Goal: Task Accomplishment & Management: Manage account settings

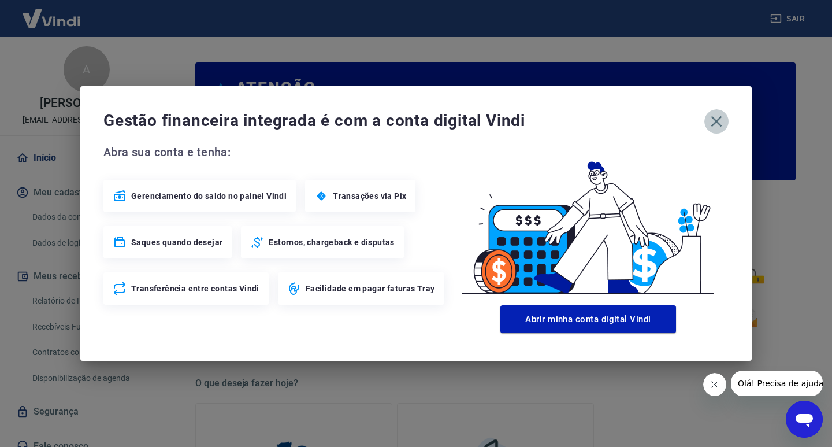
click at [709, 118] on icon "button" at bounding box center [716, 121] width 18 height 18
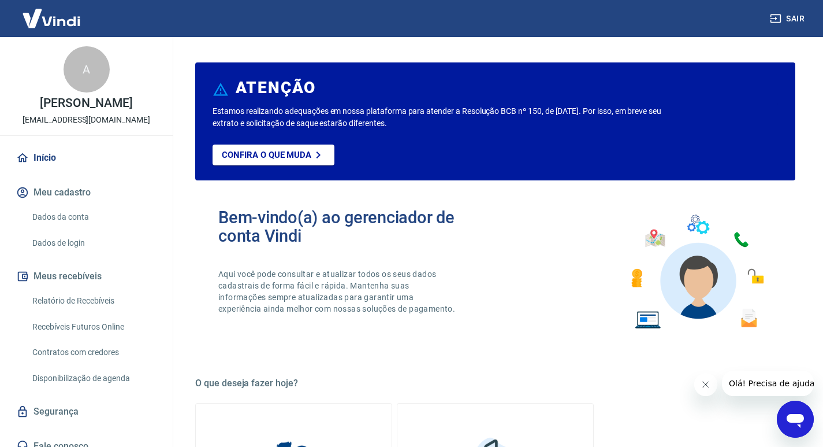
click at [110, 295] on link "Relatório de Recebíveis" at bounding box center [93, 301] width 131 height 24
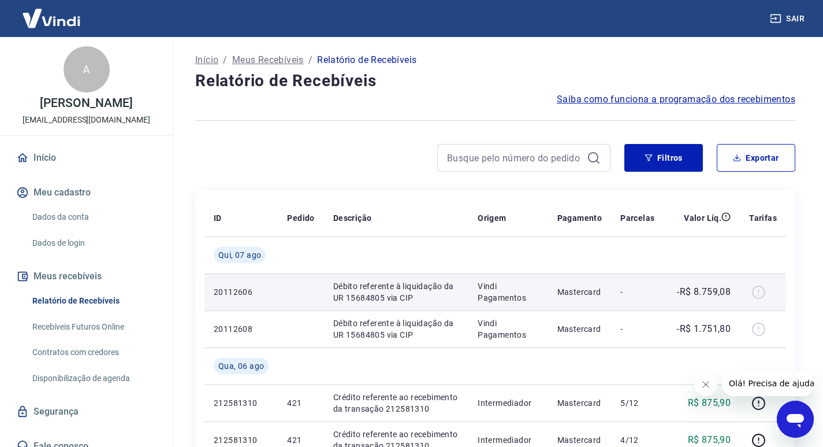
scroll to position [116, 0]
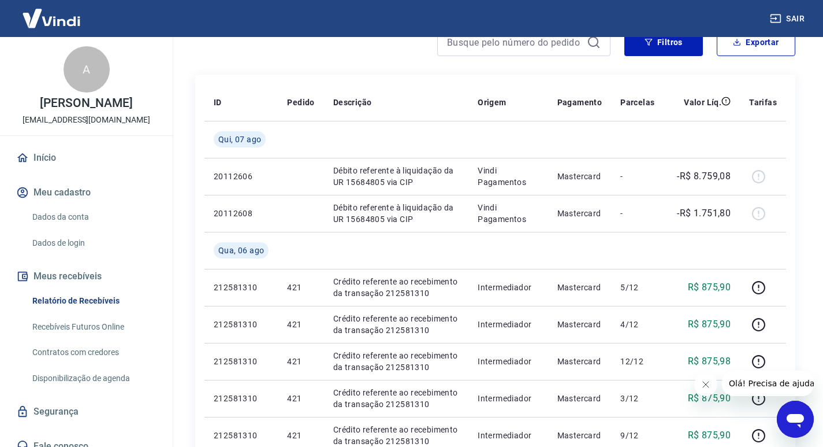
click at [104, 320] on link "Recebíveis Futuros Online" at bounding box center [93, 327] width 131 height 24
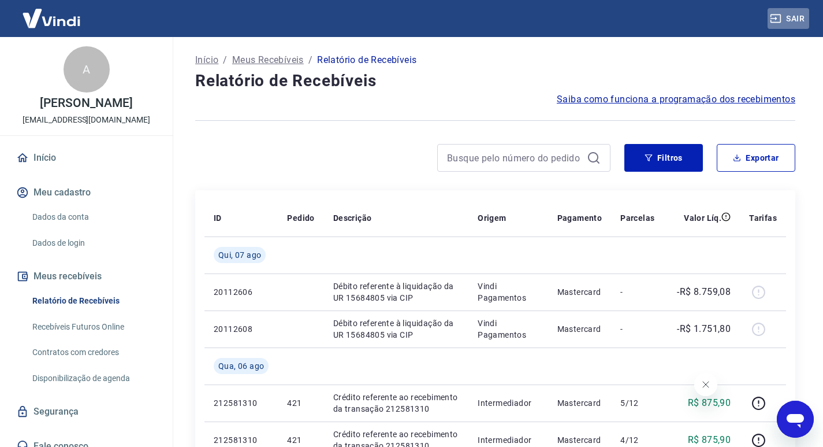
click at [790, 16] on button "Sair" at bounding box center [789, 18] width 42 height 21
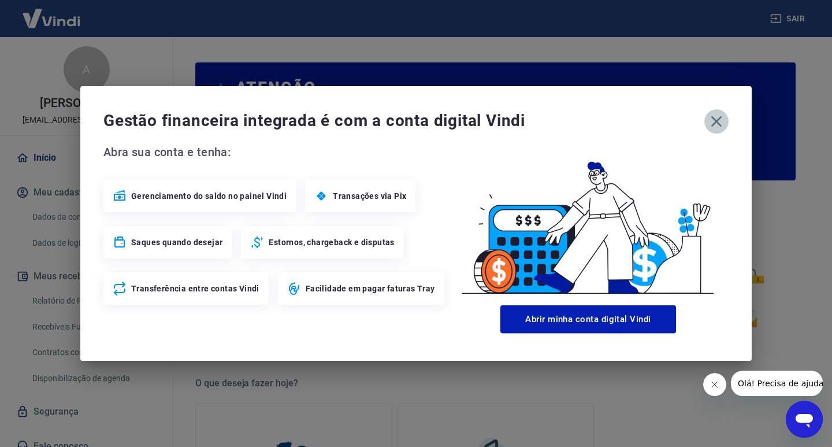
click at [716, 121] on icon "button" at bounding box center [716, 121] width 11 height 11
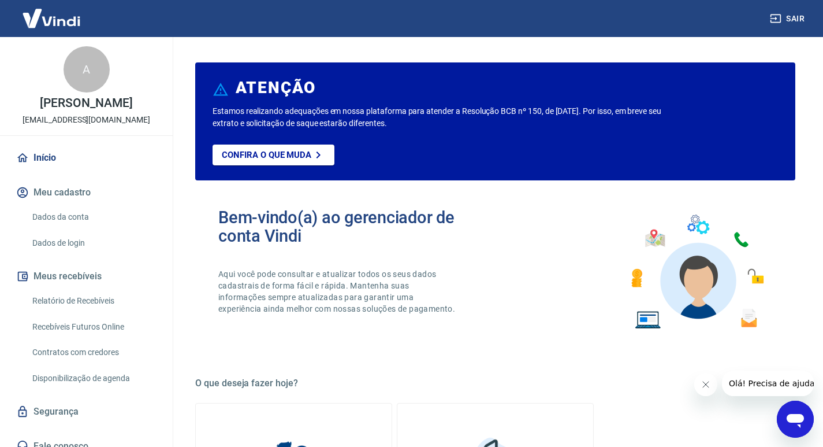
click at [93, 301] on link "Relatório de Recebíveis" at bounding box center [93, 301] width 131 height 24
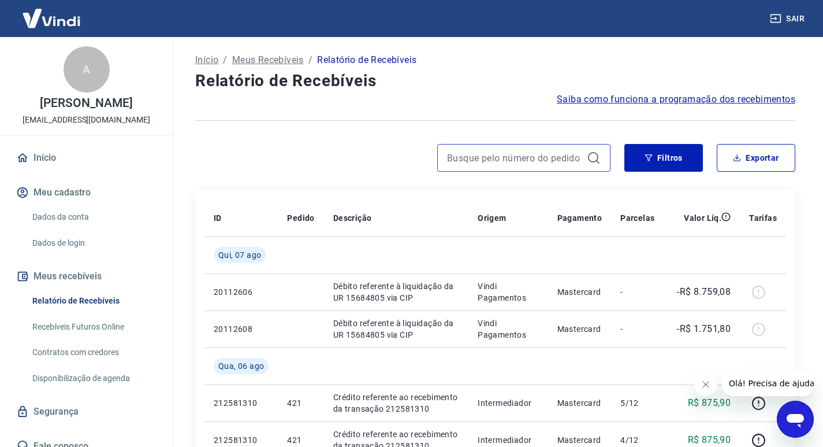
click at [459, 159] on input at bounding box center [514, 157] width 135 height 17
click at [463, 157] on input "481" at bounding box center [514, 157] width 135 height 17
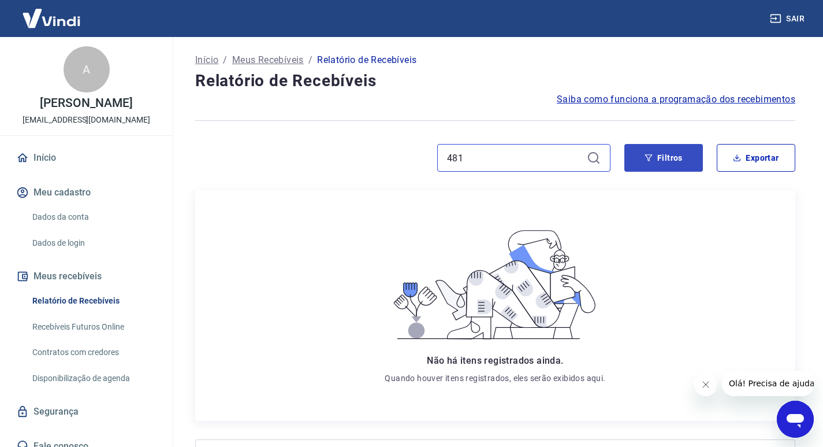
type input "481"
click at [660, 157] on button "Filtros" at bounding box center [664, 158] width 79 height 28
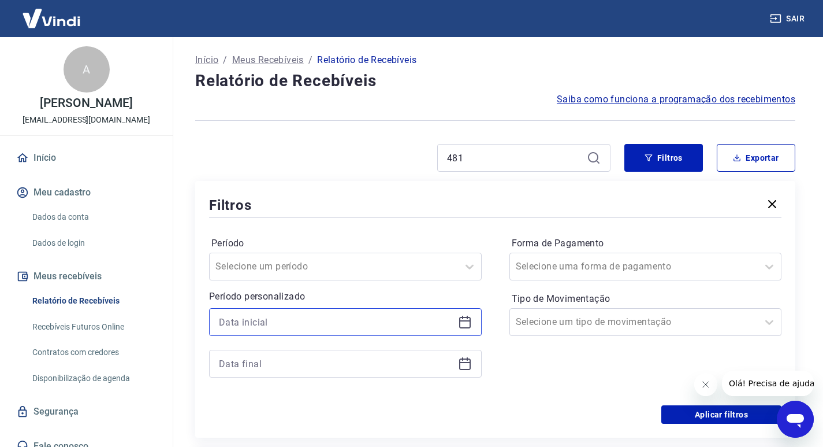
click at [378, 324] on input at bounding box center [336, 321] width 235 height 17
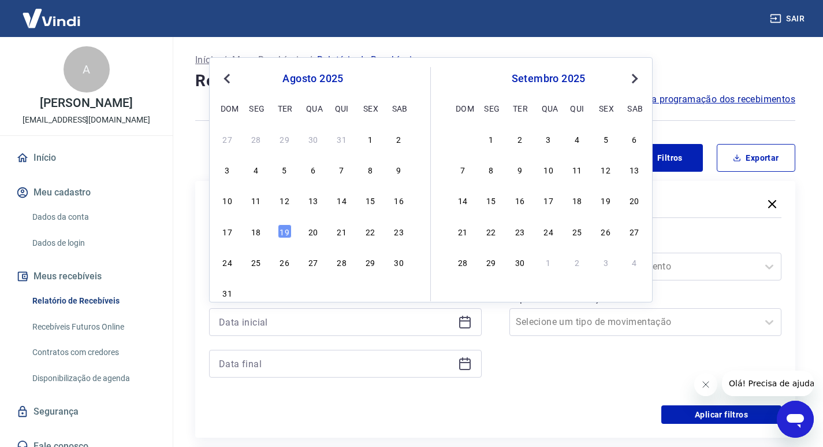
click at [228, 75] on span "Previous Month" at bounding box center [228, 78] width 0 height 13
click at [577, 202] on div "14" at bounding box center [577, 200] width 14 height 14
type input "14/08/2025"
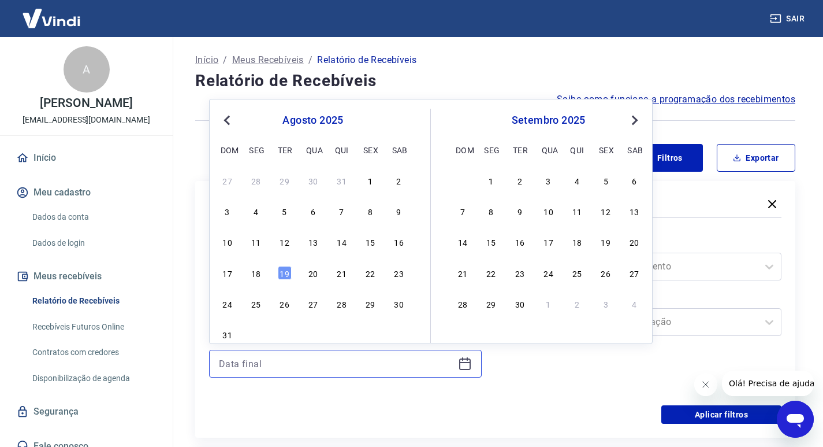
click at [293, 360] on input at bounding box center [336, 363] width 235 height 17
click at [289, 272] on div "19" at bounding box center [285, 273] width 14 height 14
type input "19/08/2025"
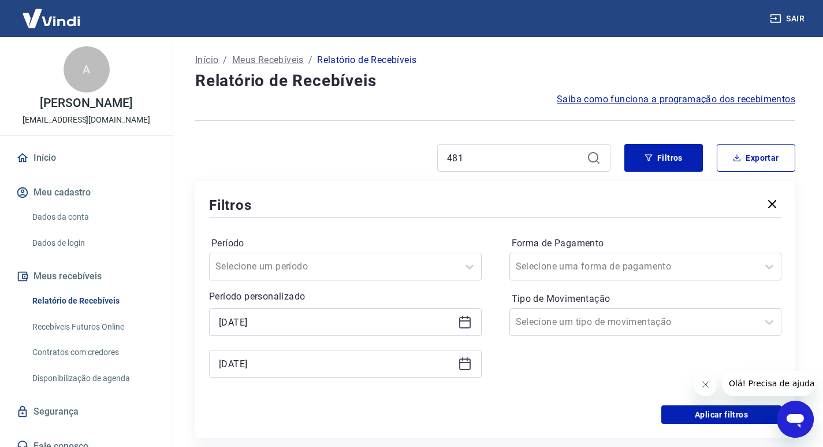
scroll to position [116, 0]
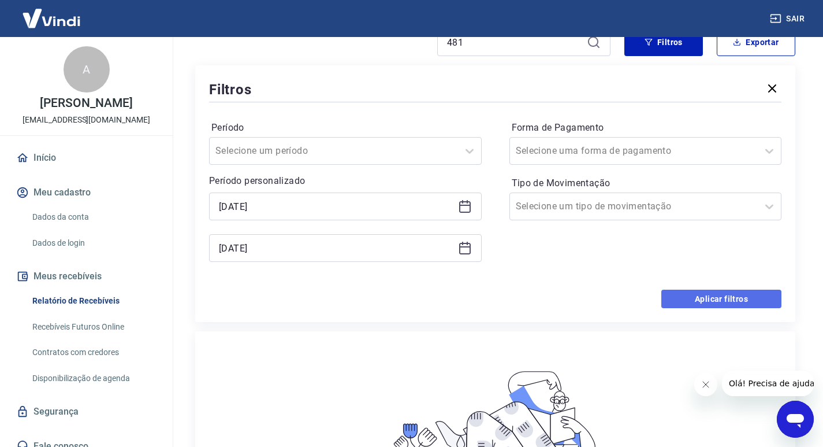
click at [703, 299] on button "Aplicar filtros" at bounding box center [722, 298] width 120 height 18
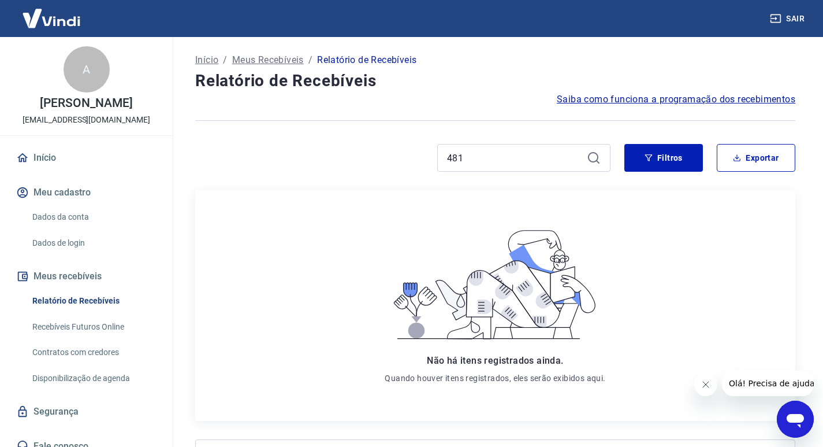
click at [112, 325] on link "Recebíveis Futuros Online" at bounding box center [93, 327] width 131 height 24
